Goal: Task Accomplishment & Management: Use online tool/utility

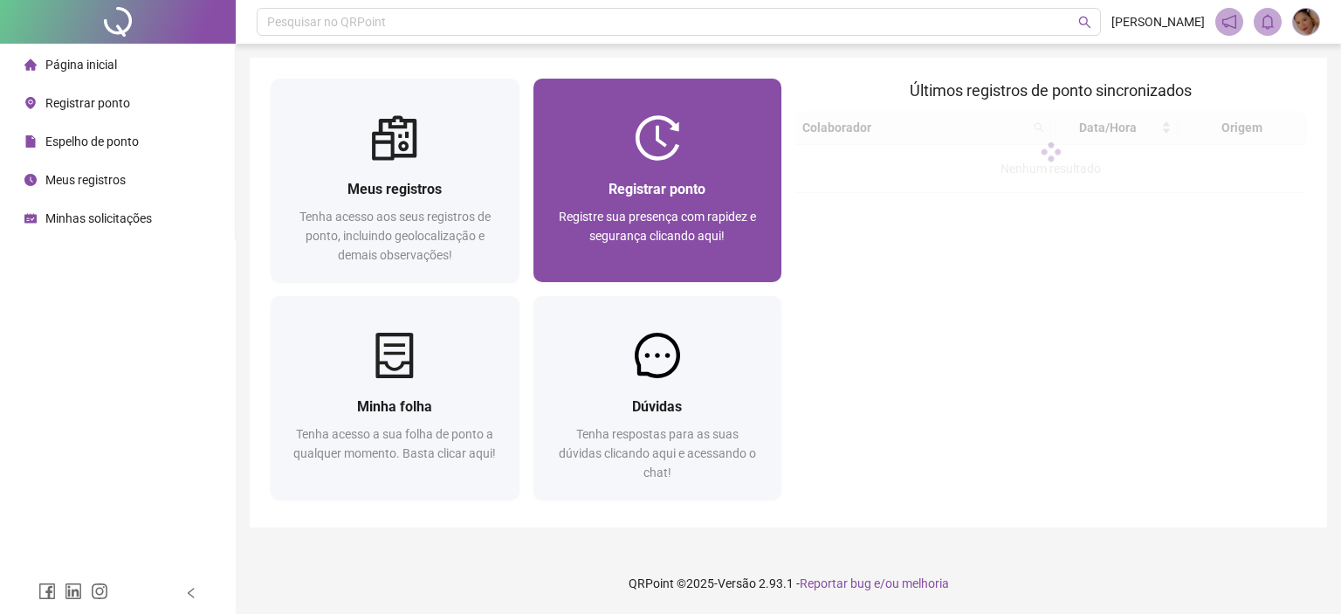
click at [609, 186] on span "Registrar ponto" at bounding box center [657, 189] width 97 height 17
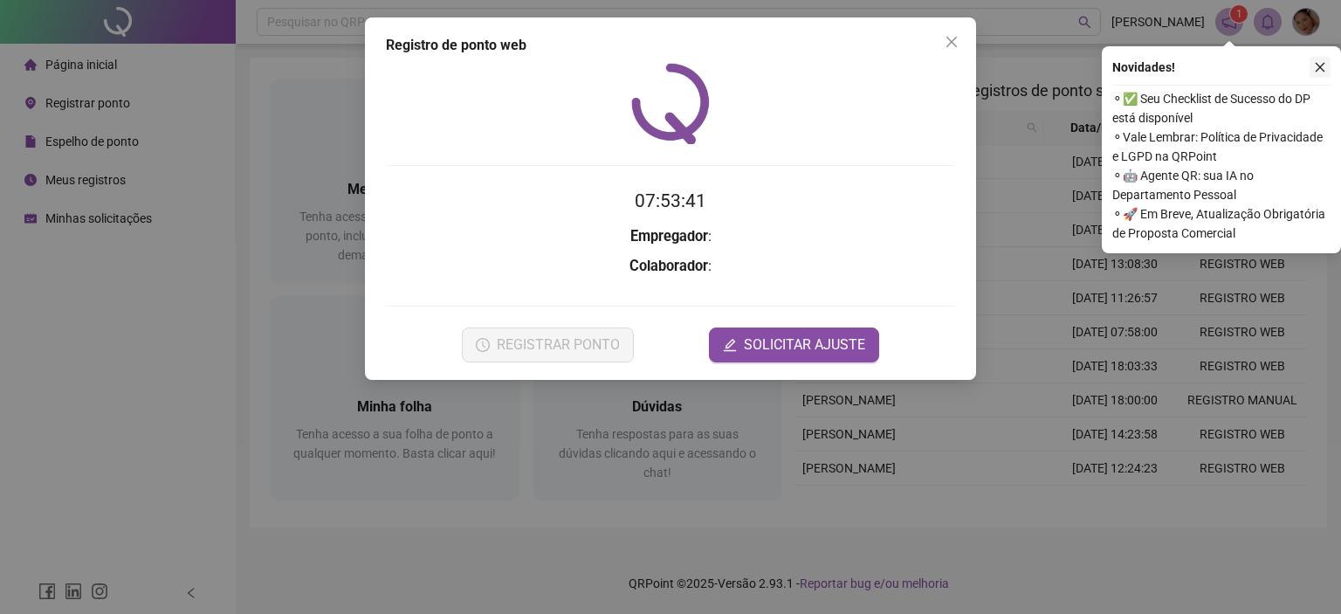
click at [1324, 61] on icon "close" at bounding box center [1320, 67] width 12 height 12
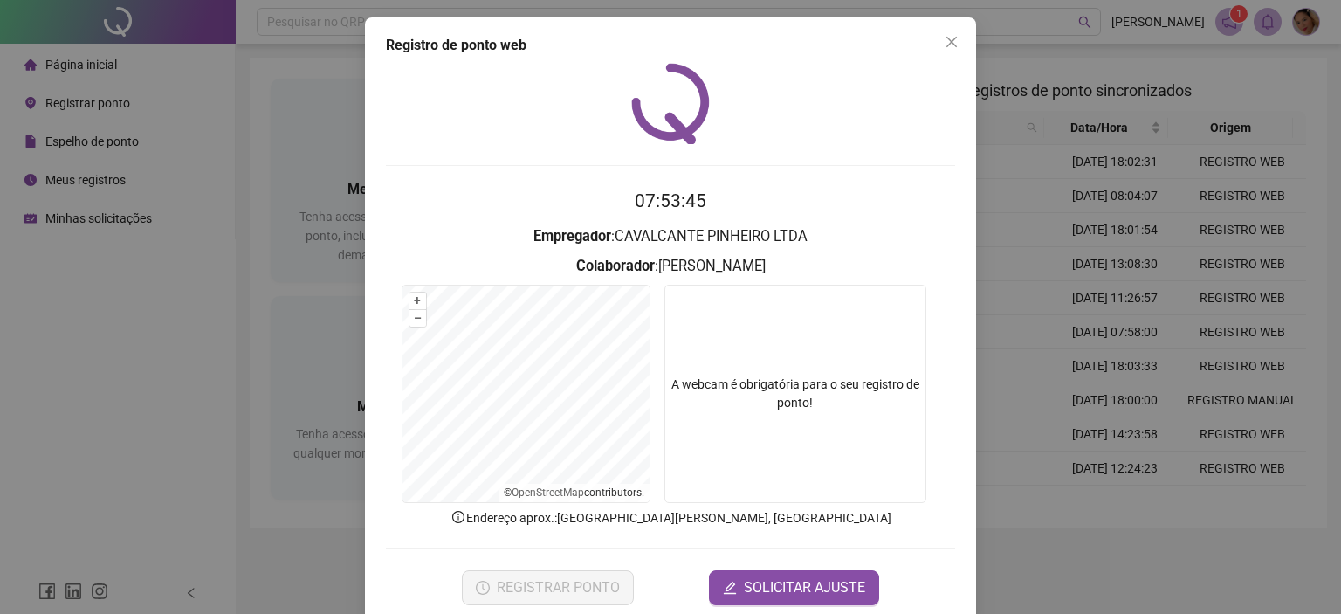
scroll to position [28, 0]
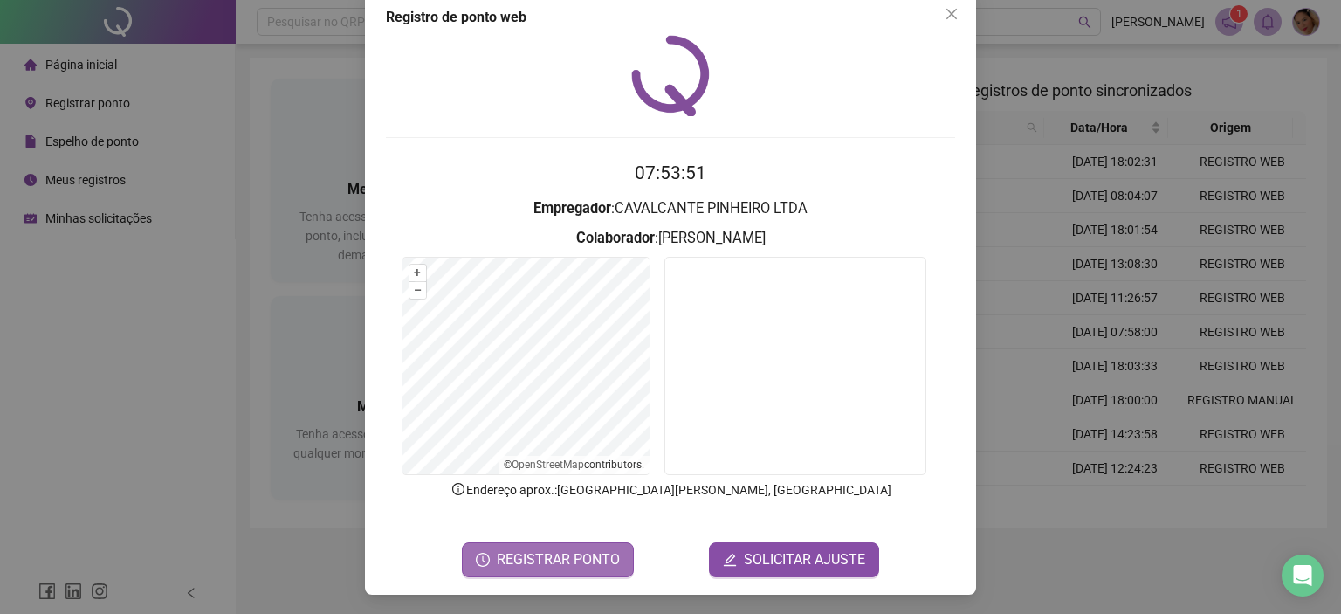
click at [562, 557] on span "REGISTRAR PONTO" at bounding box center [558, 559] width 123 height 21
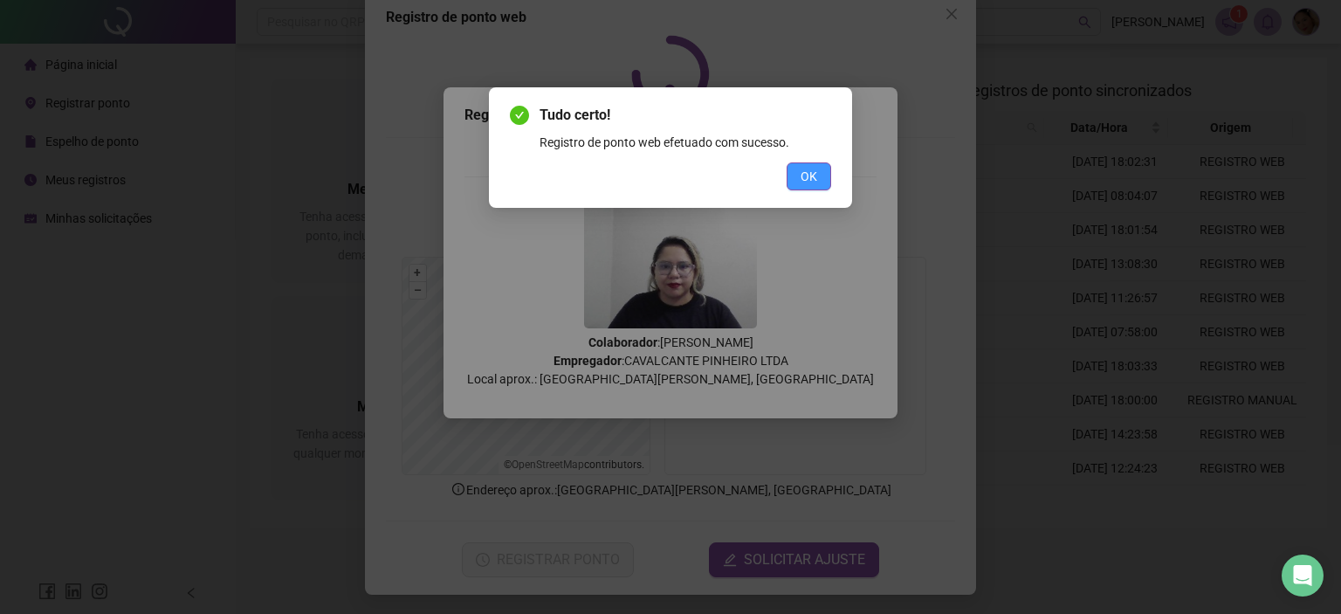
click at [811, 181] on span "OK" at bounding box center [809, 176] width 17 height 19
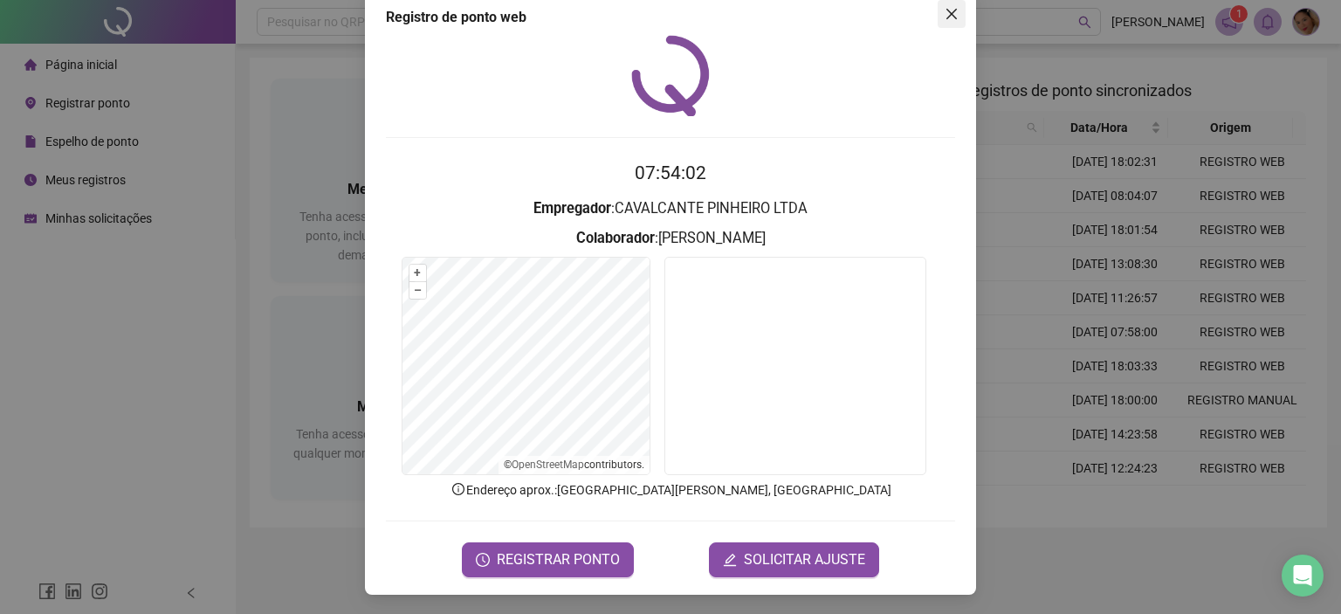
click at [947, 17] on icon "close" at bounding box center [952, 14] width 14 height 14
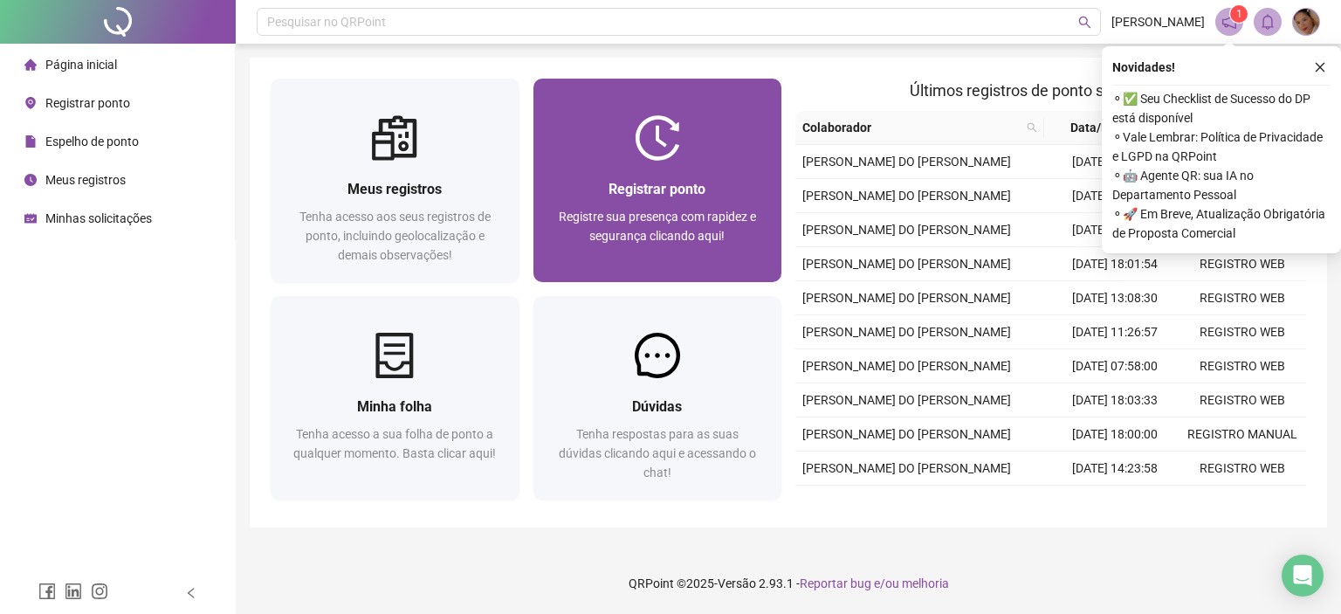
click at [727, 203] on div "Registrar ponto Registre sua presença com rapidez e segurança clicando aqui!" at bounding box center [658, 221] width 207 height 86
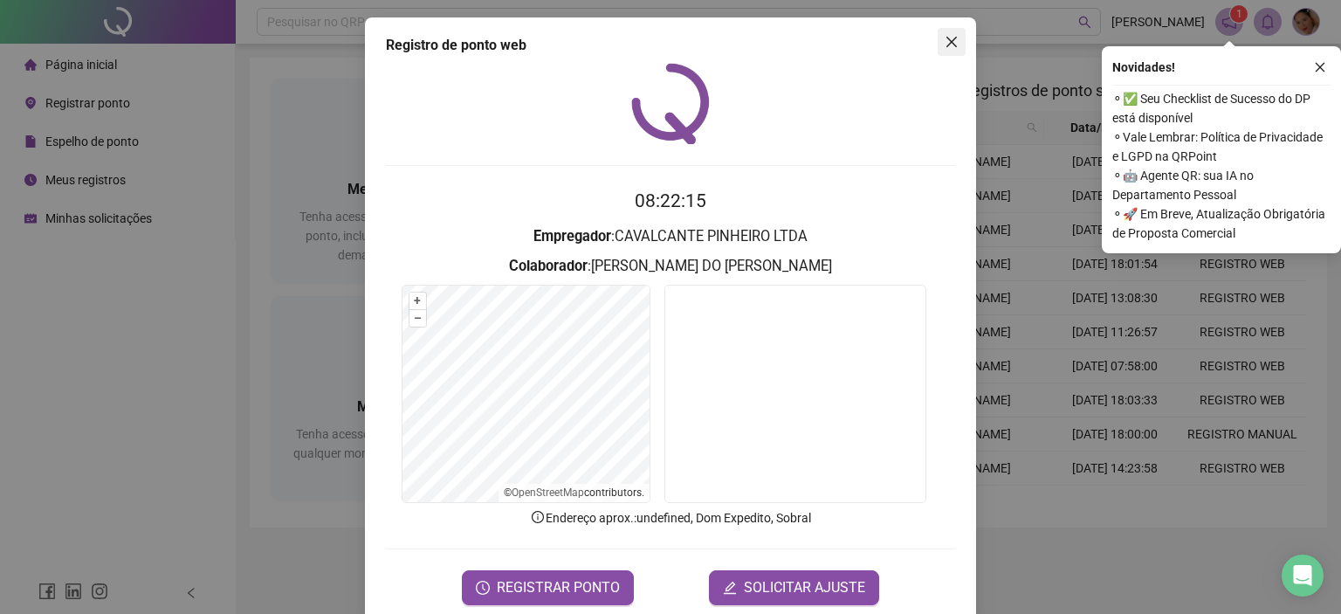
click at [954, 43] on span "Close" at bounding box center [952, 42] width 28 height 14
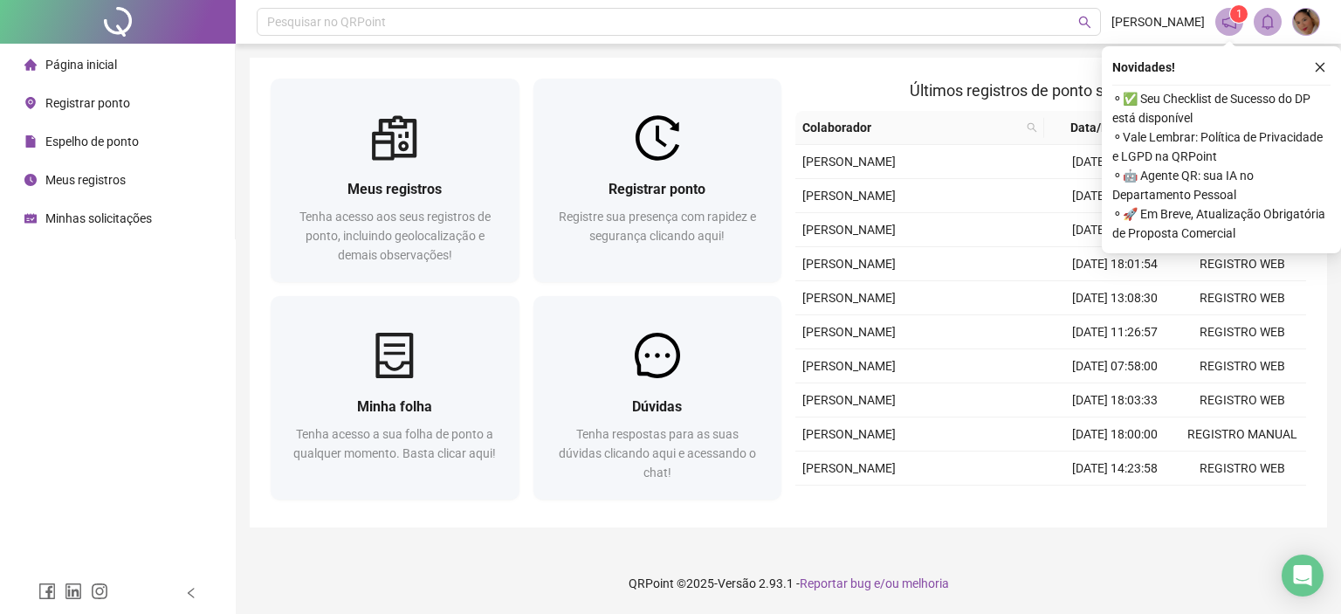
click at [856, 65] on div "Meus registros Tenha acesso aos seus registros de ponto, incluindo geolocalizaç…" at bounding box center [789, 293] width 1078 height 470
